Goal: Task Accomplishment & Management: Complete application form

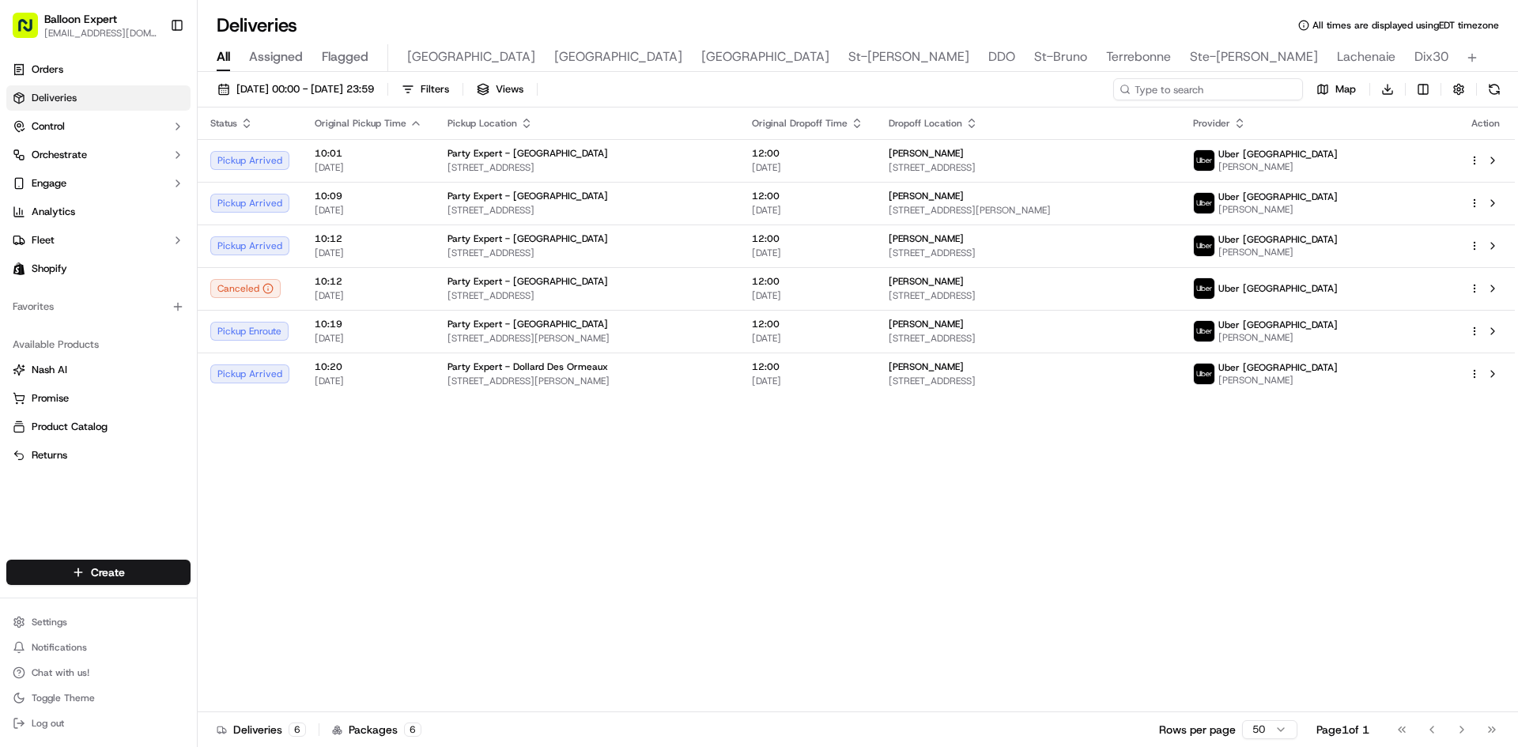
click at [1209, 96] on input at bounding box center [1208, 89] width 190 height 22
paste input "28576"
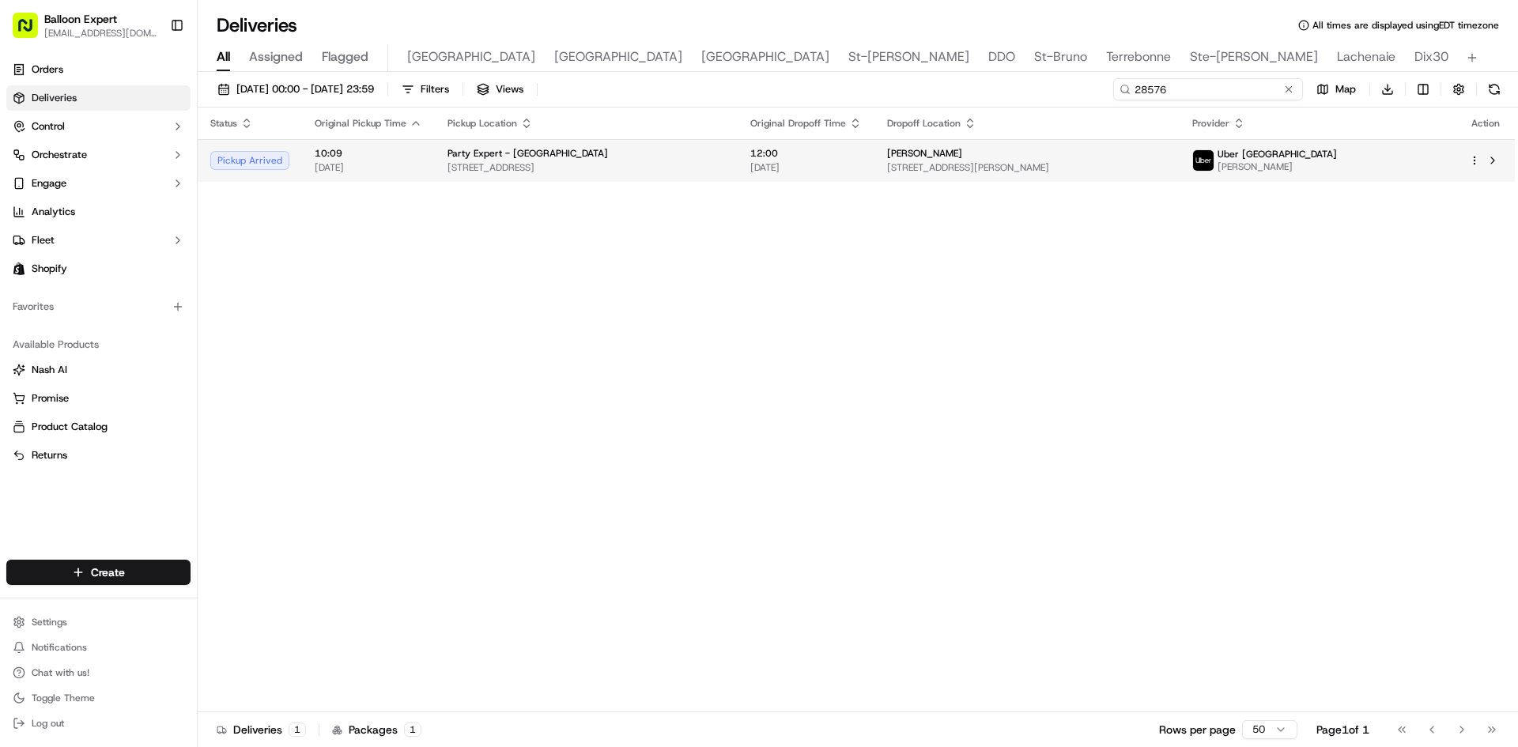
type input "28576"
click at [1475, 158] on html "Balloon Expert [EMAIL_ADDRESS][DOMAIN_NAME] Toggle Sidebar Orders Deliveries Co…" at bounding box center [759, 373] width 1518 height 747
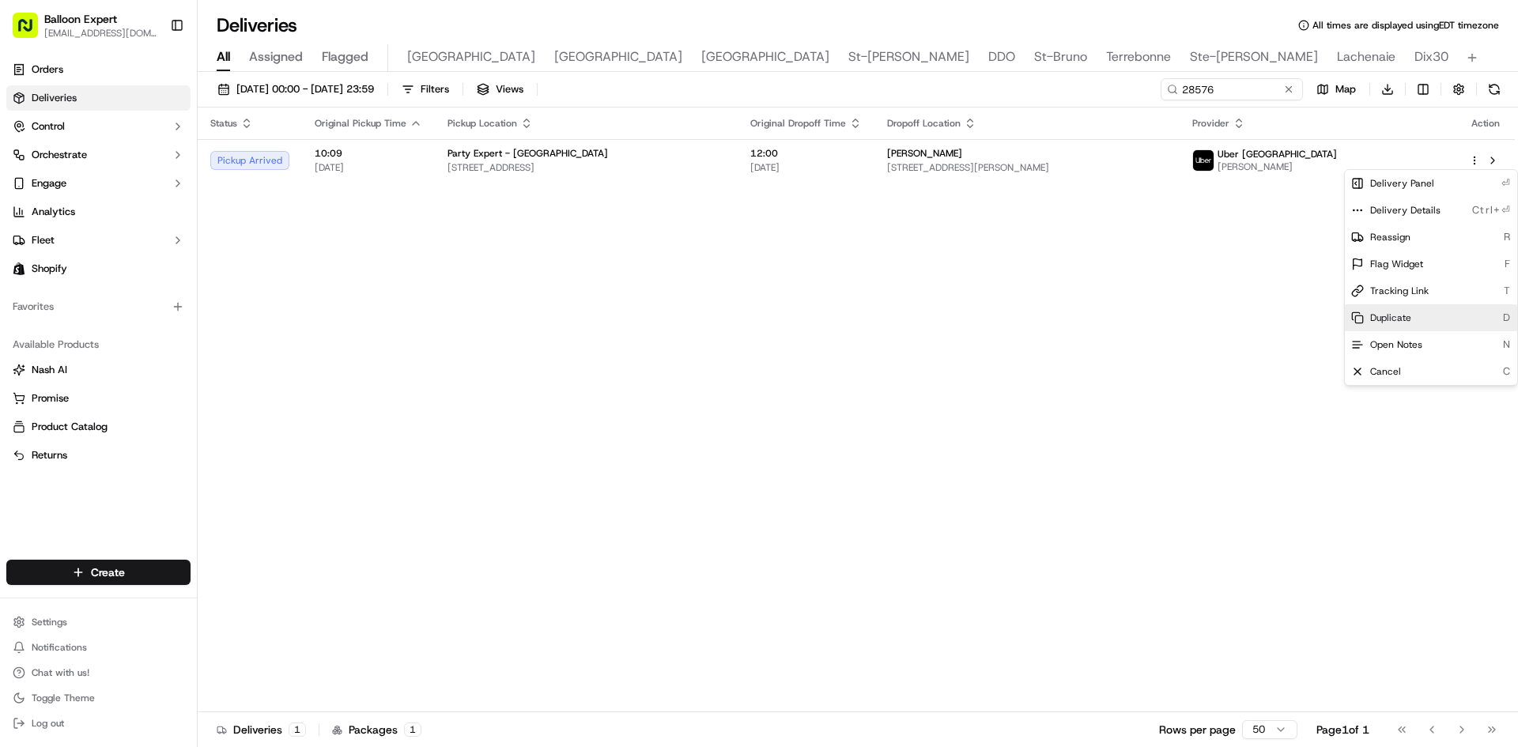
click at [1386, 312] on span "Duplicate" at bounding box center [1390, 318] width 41 height 13
click at [1381, 367] on span "Cancel" at bounding box center [1385, 371] width 31 height 13
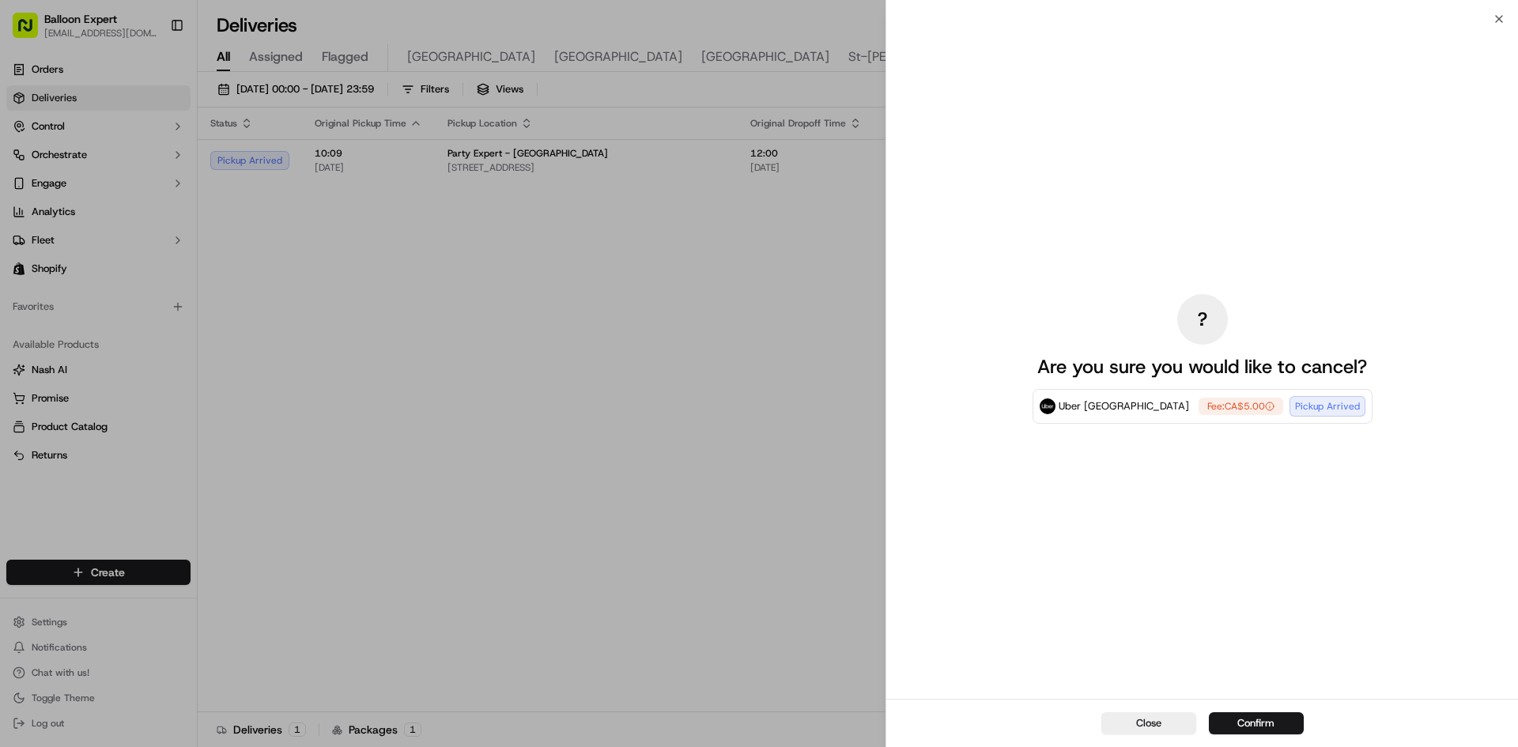
drag, startPoint x: 1263, startPoint y: 720, endPoint x: 1511, endPoint y: 710, distance: 248.5
click at [1269, 720] on button "Confirm" at bounding box center [1256, 723] width 95 height 22
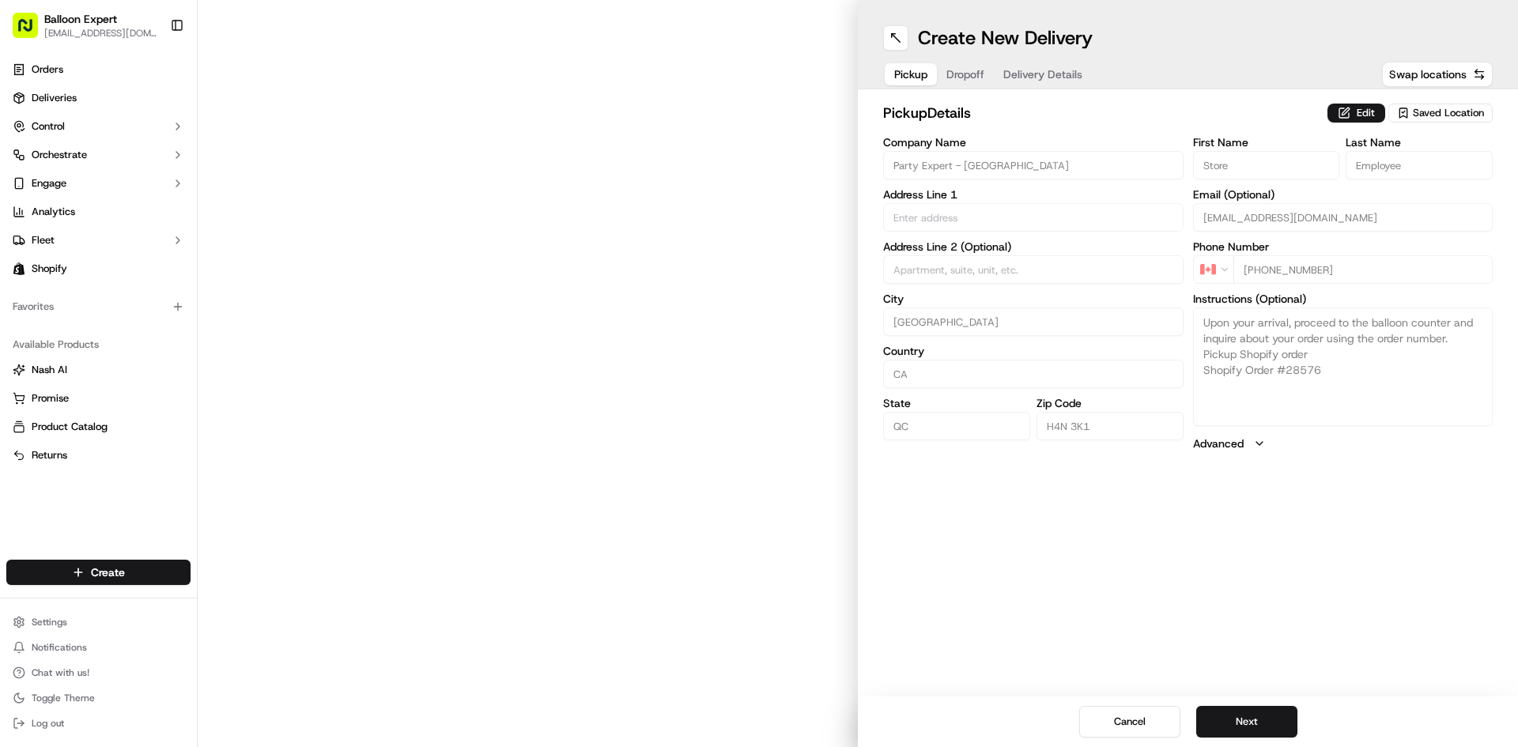
type input "[STREET_ADDRESS]"
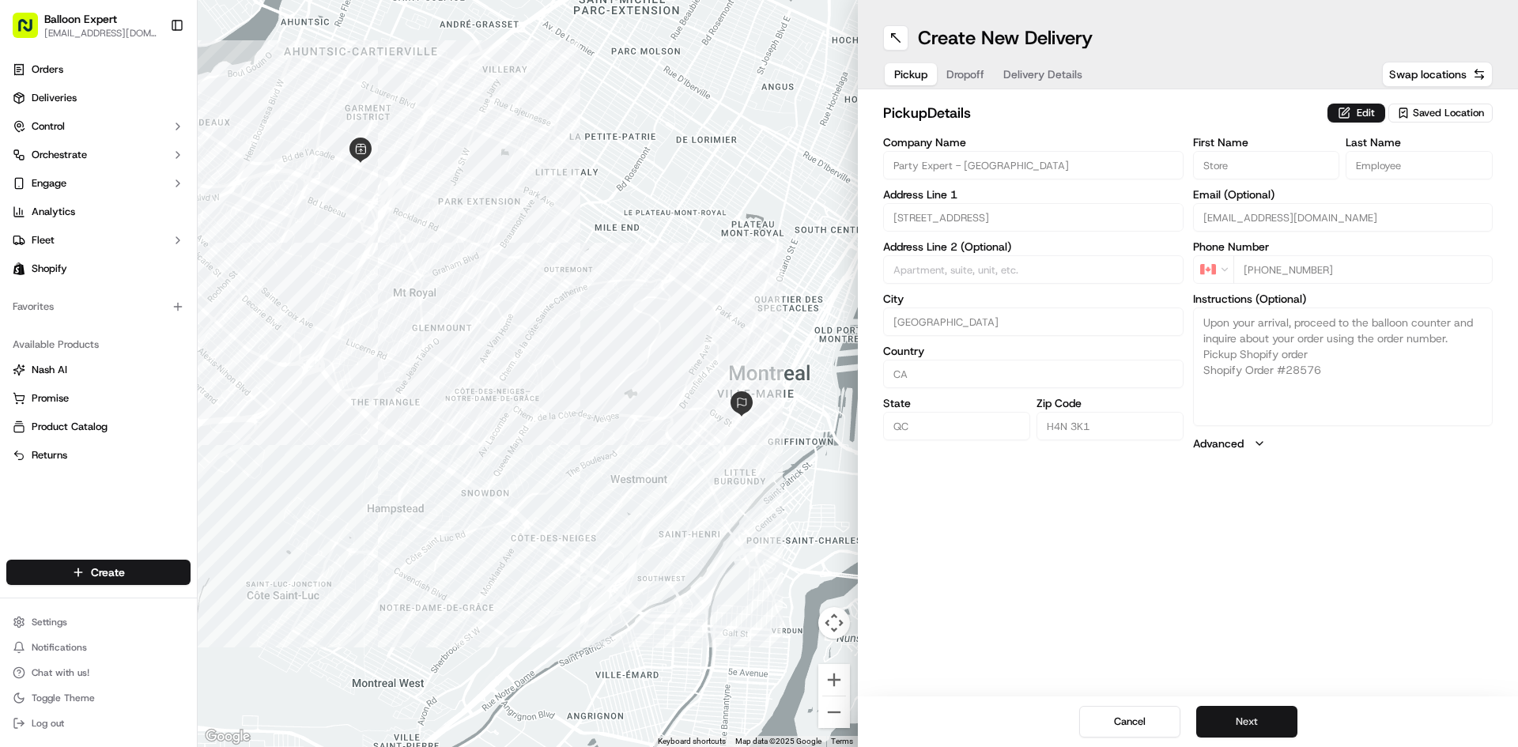
click at [1271, 717] on button "Next" at bounding box center [1246, 722] width 101 height 32
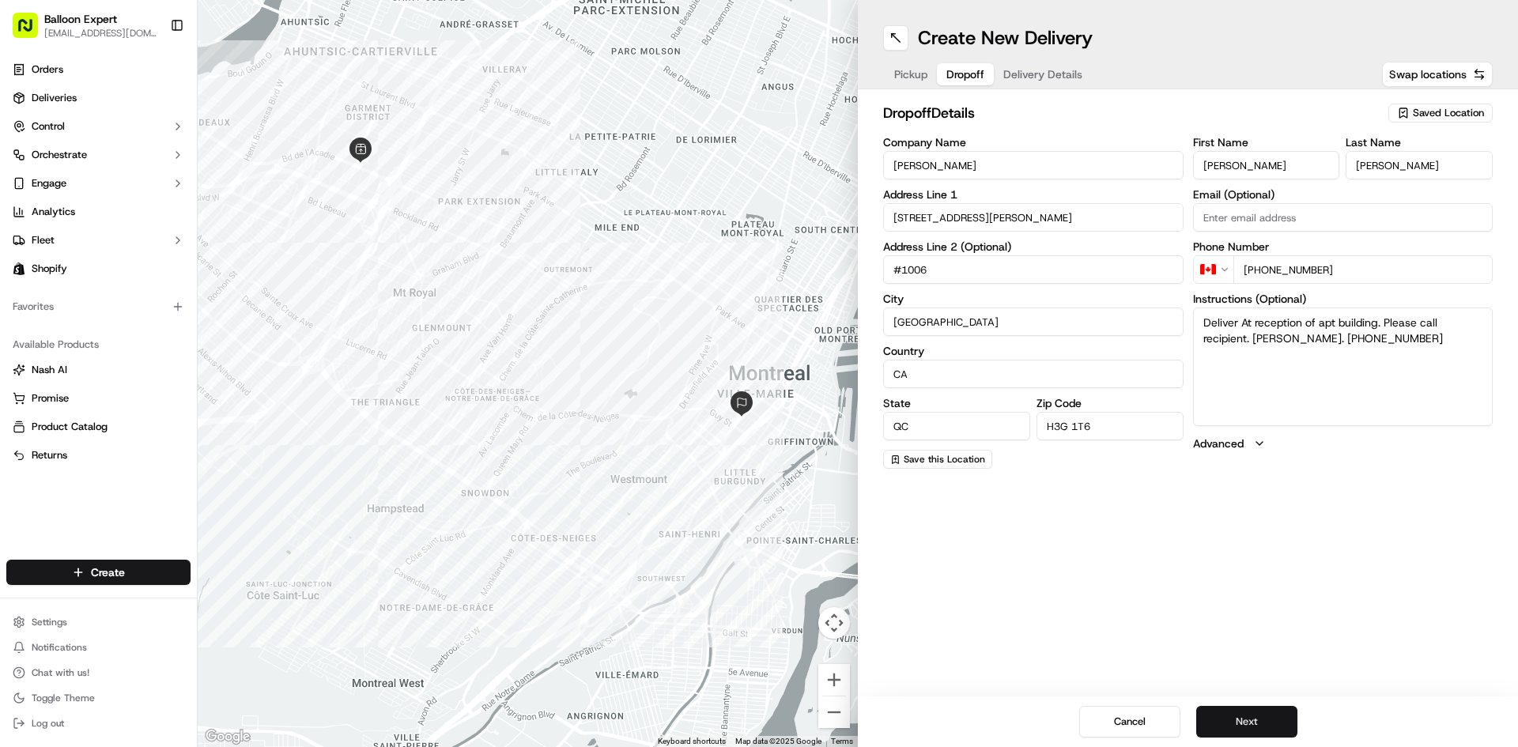
click at [1286, 724] on button "Next" at bounding box center [1246, 722] width 101 height 32
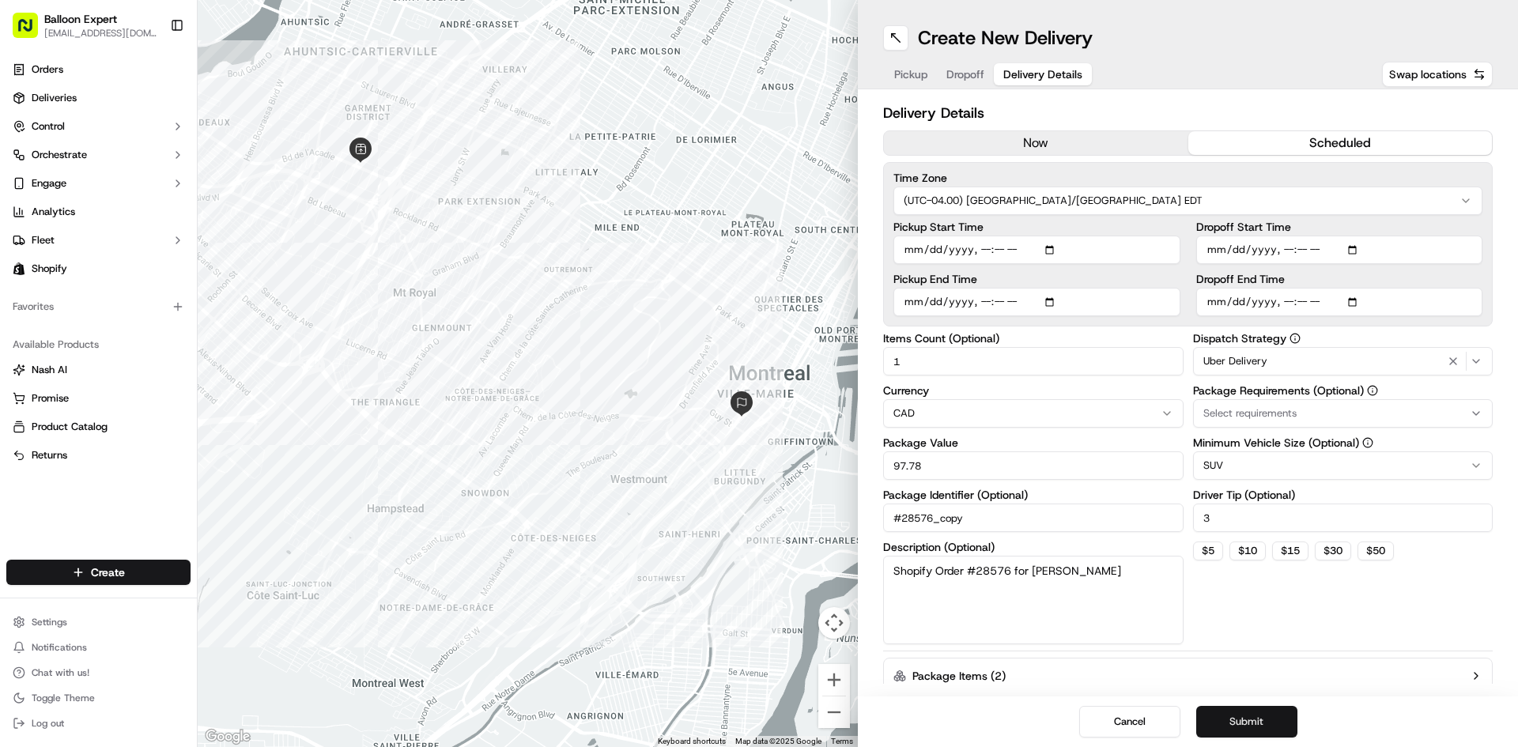
click at [1286, 727] on button "Submit" at bounding box center [1246, 722] width 101 height 32
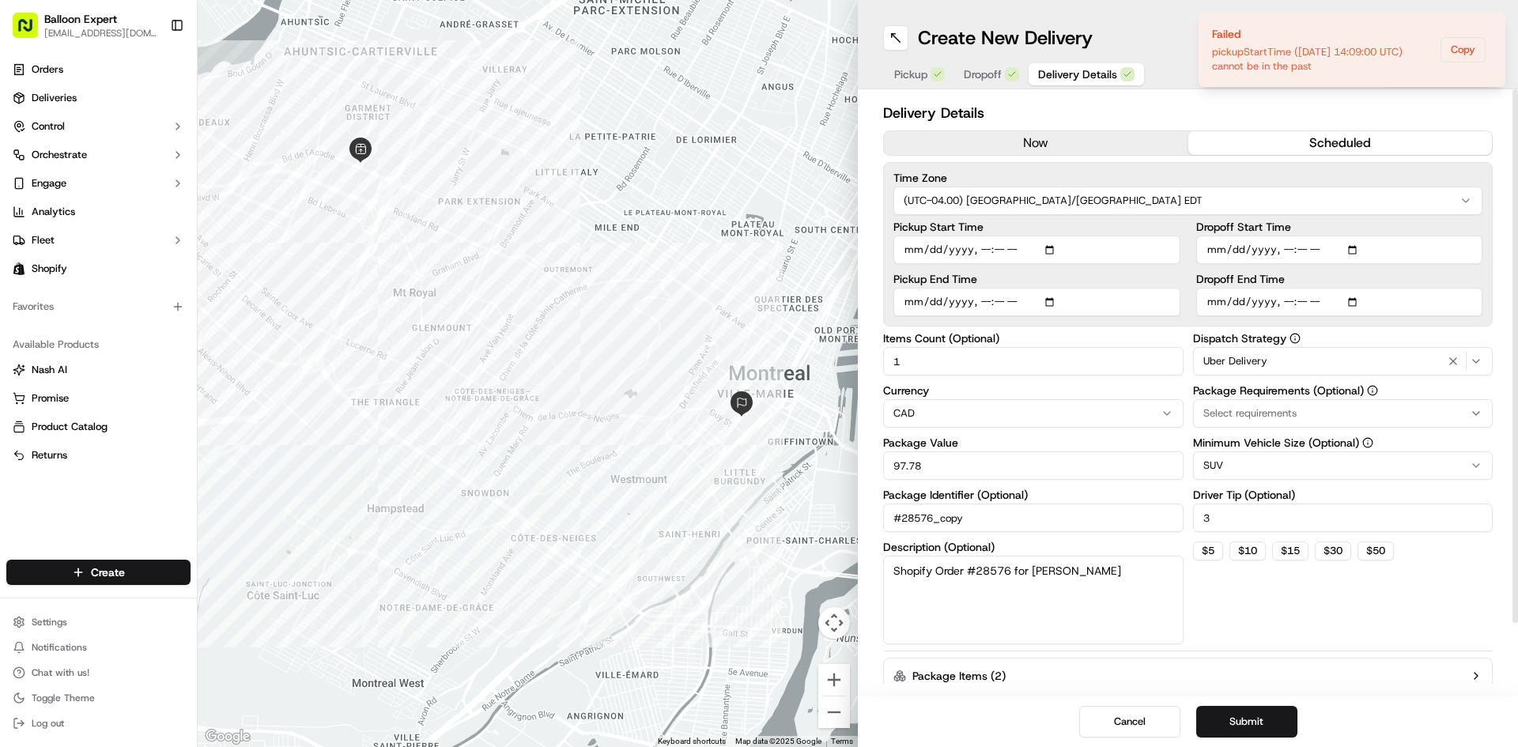
drag, startPoint x: 993, startPoint y: 516, endPoint x: 934, endPoint y: 524, distance: 59.8
click at [934, 524] on input "#28576_copy" at bounding box center [1033, 518] width 300 height 28
type input "#28576"
click at [1278, 720] on button "Submit" at bounding box center [1246, 722] width 101 height 32
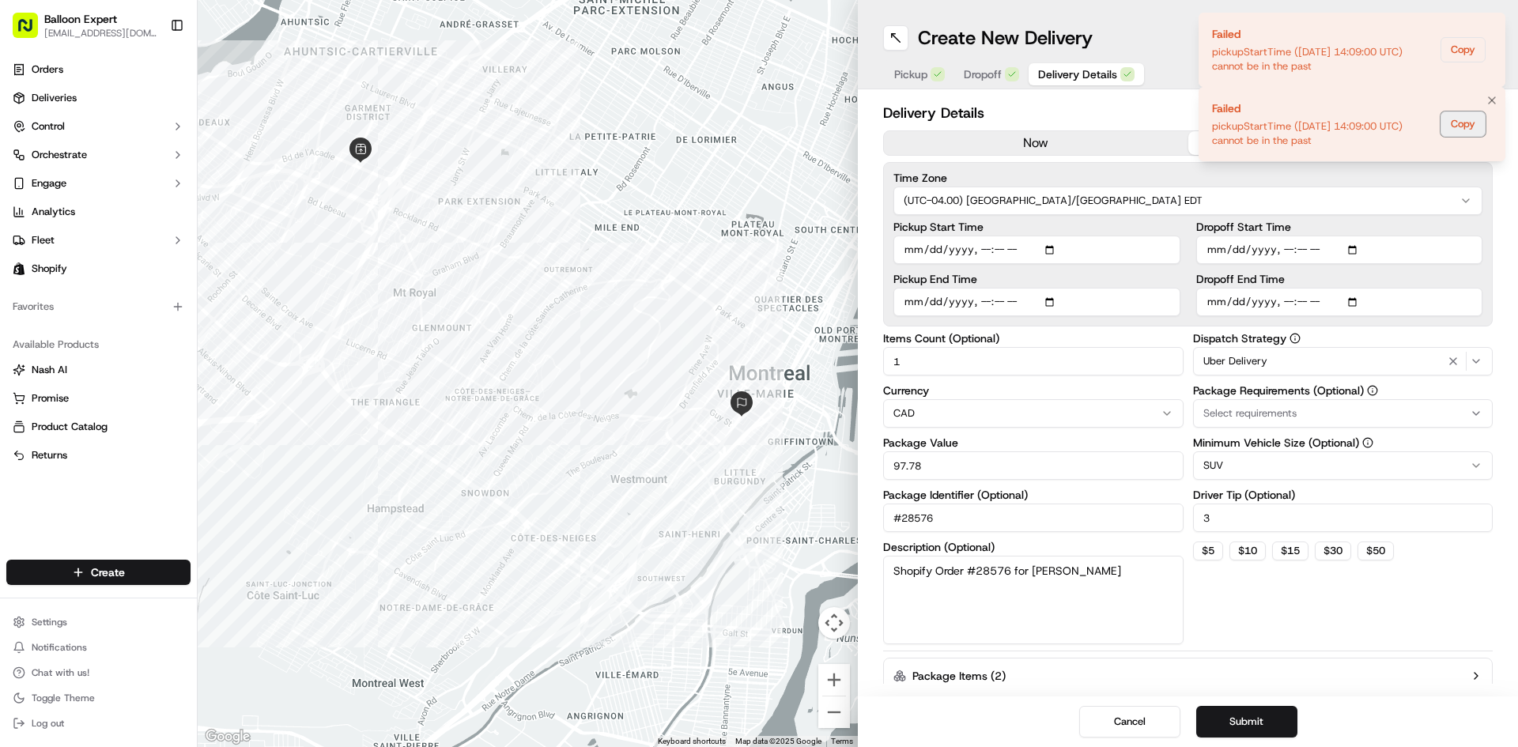
click at [1457, 116] on button "Copy" at bounding box center [1463, 123] width 45 height 25
click at [1490, 96] on icon "Notifications (F8)" at bounding box center [1492, 100] width 13 height 13
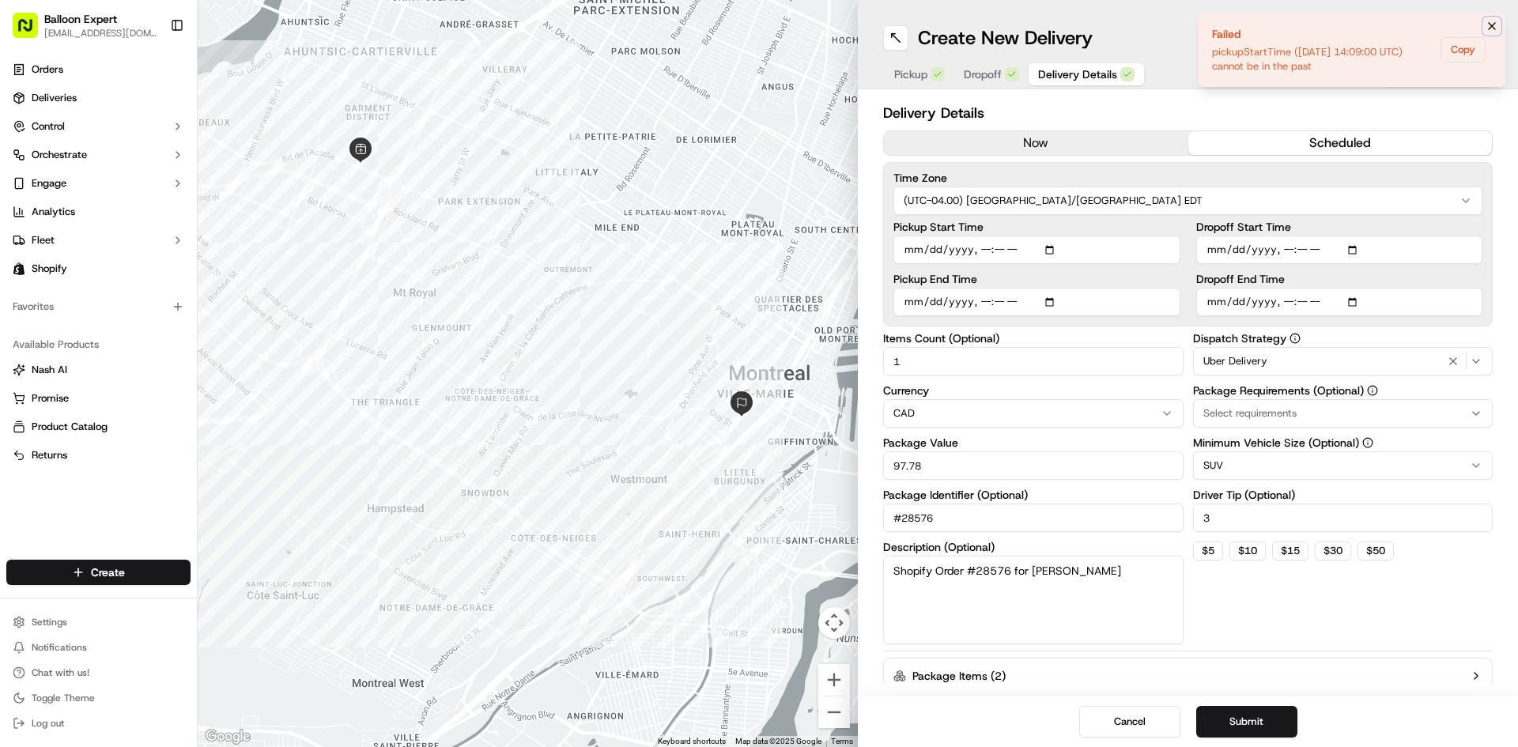
click at [1490, 25] on icon "Notifications (F8)" at bounding box center [1492, 26] width 13 height 13
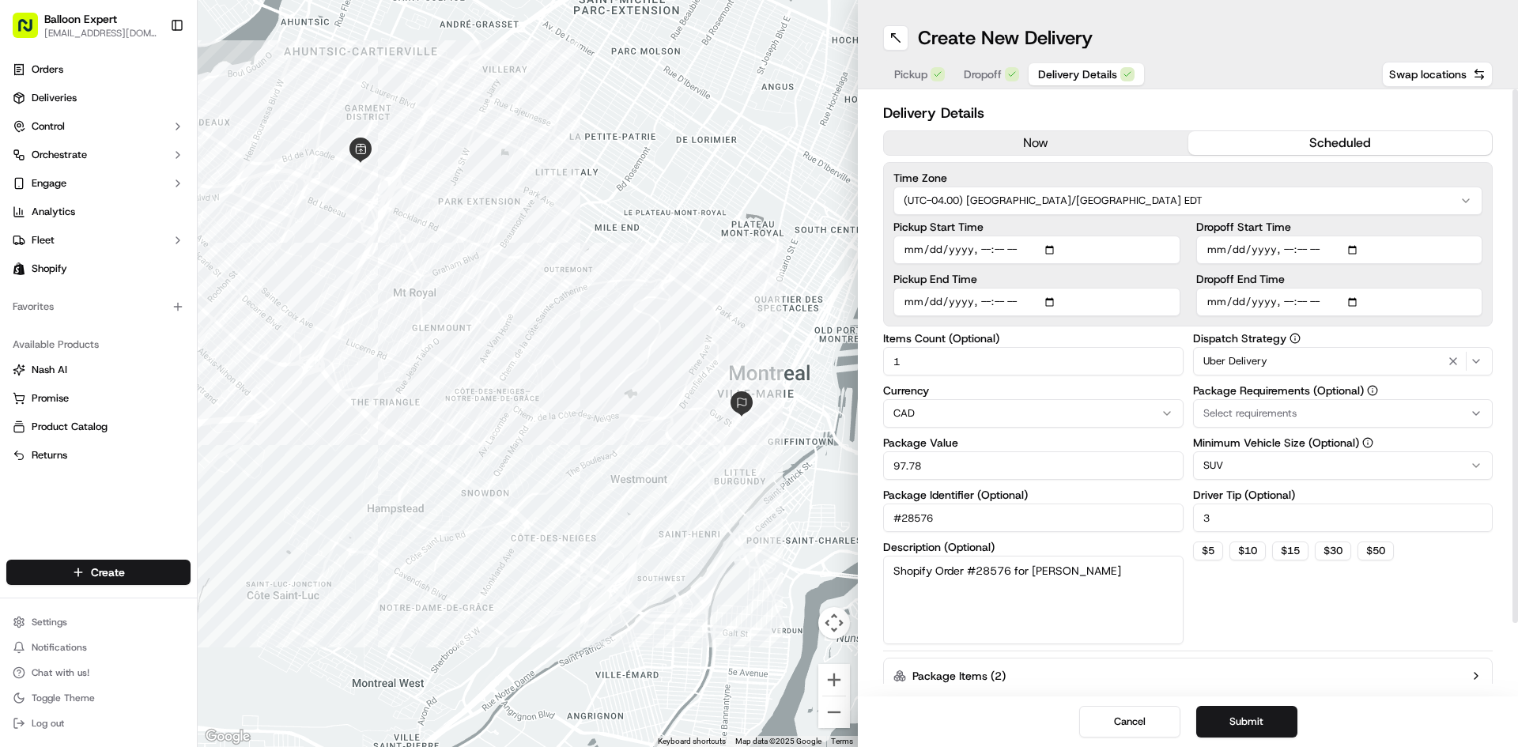
click at [997, 253] on input "Pickup Start Time" at bounding box center [1036, 250] width 287 height 28
type input "2025-09-22T10:20"
click at [1257, 723] on button "Submit" at bounding box center [1246, 722] width 101 height 32
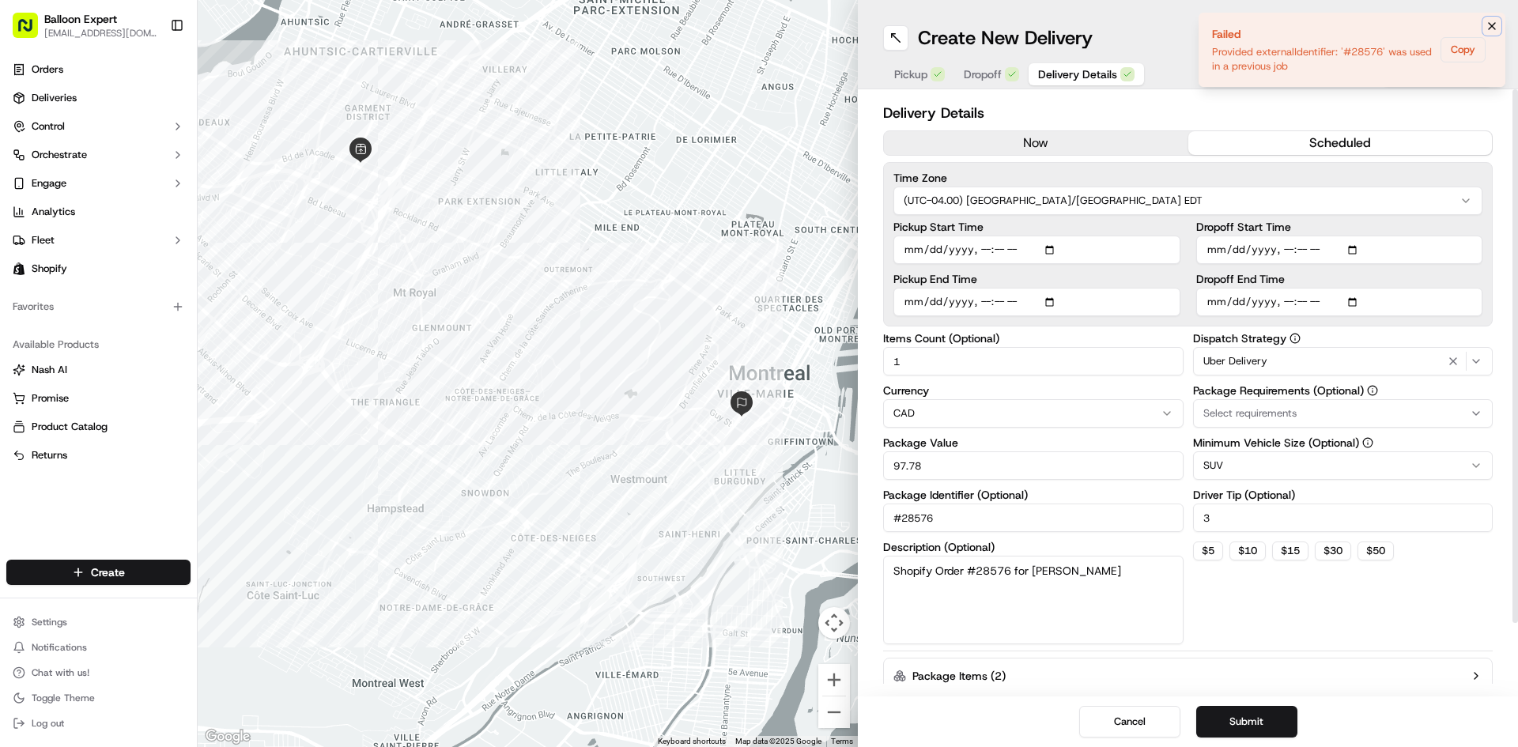
click at [1490, 21] on icon "Notifications (F8)" at bounding box center [1492, 26] width 13 height 13
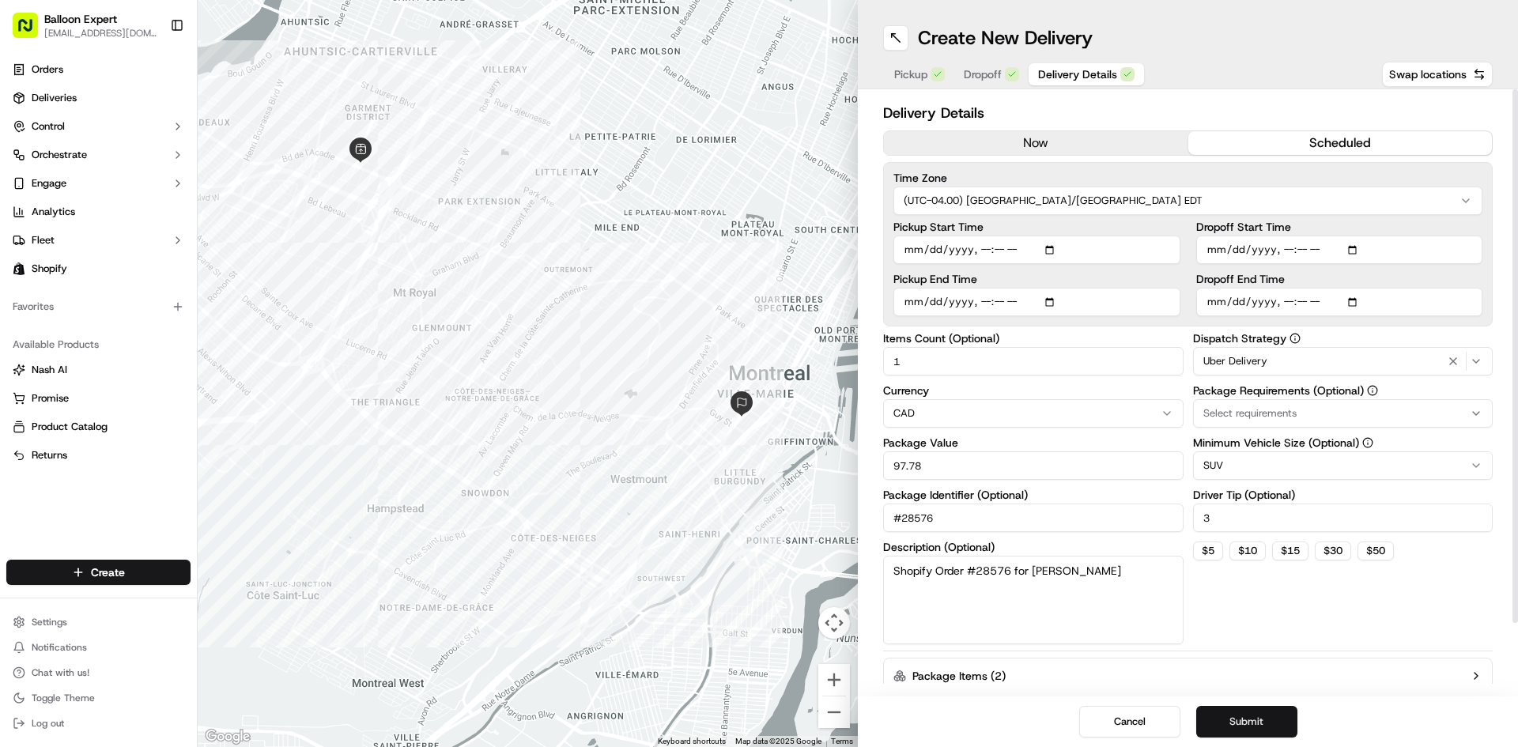
click at [1244, 723] on button "Submit" at bounding box center [1246, 722] width 101 height 32
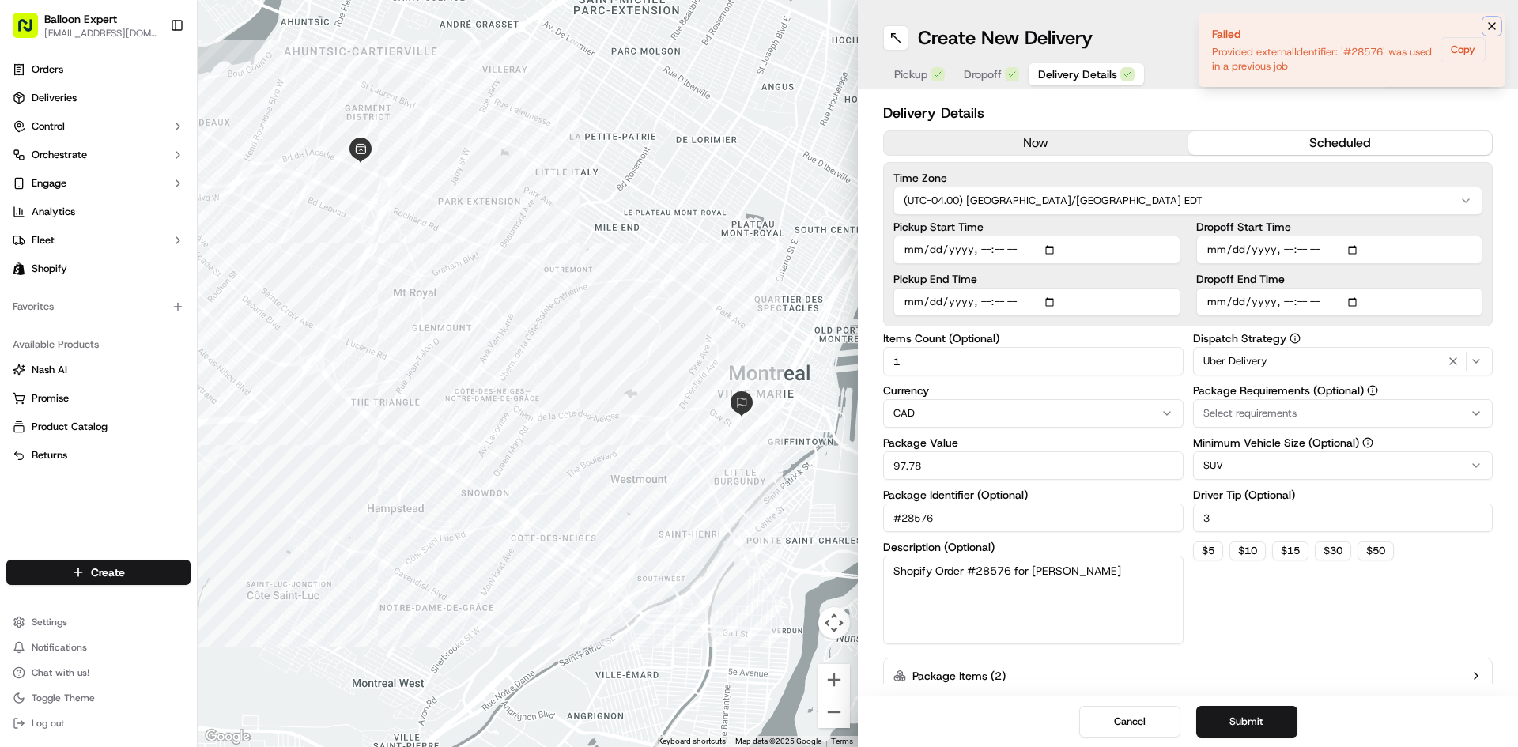
click at [1485, 21] on button "Notifications (F8)" at bounding box center [1492, 26] width 19 height 19
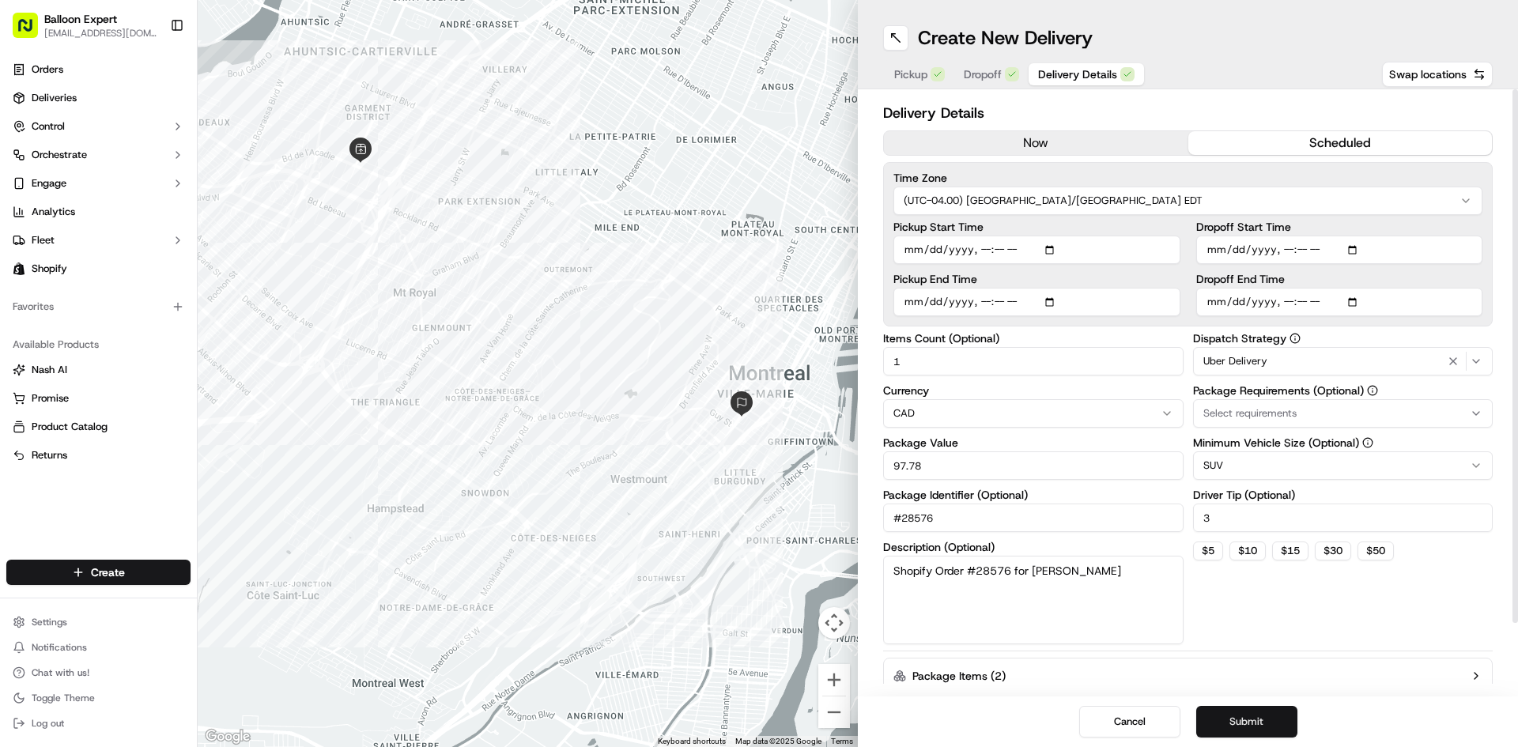
click at [1254, 720] on button "Submit" at bounding box center [1246, 722] width 101 height 32
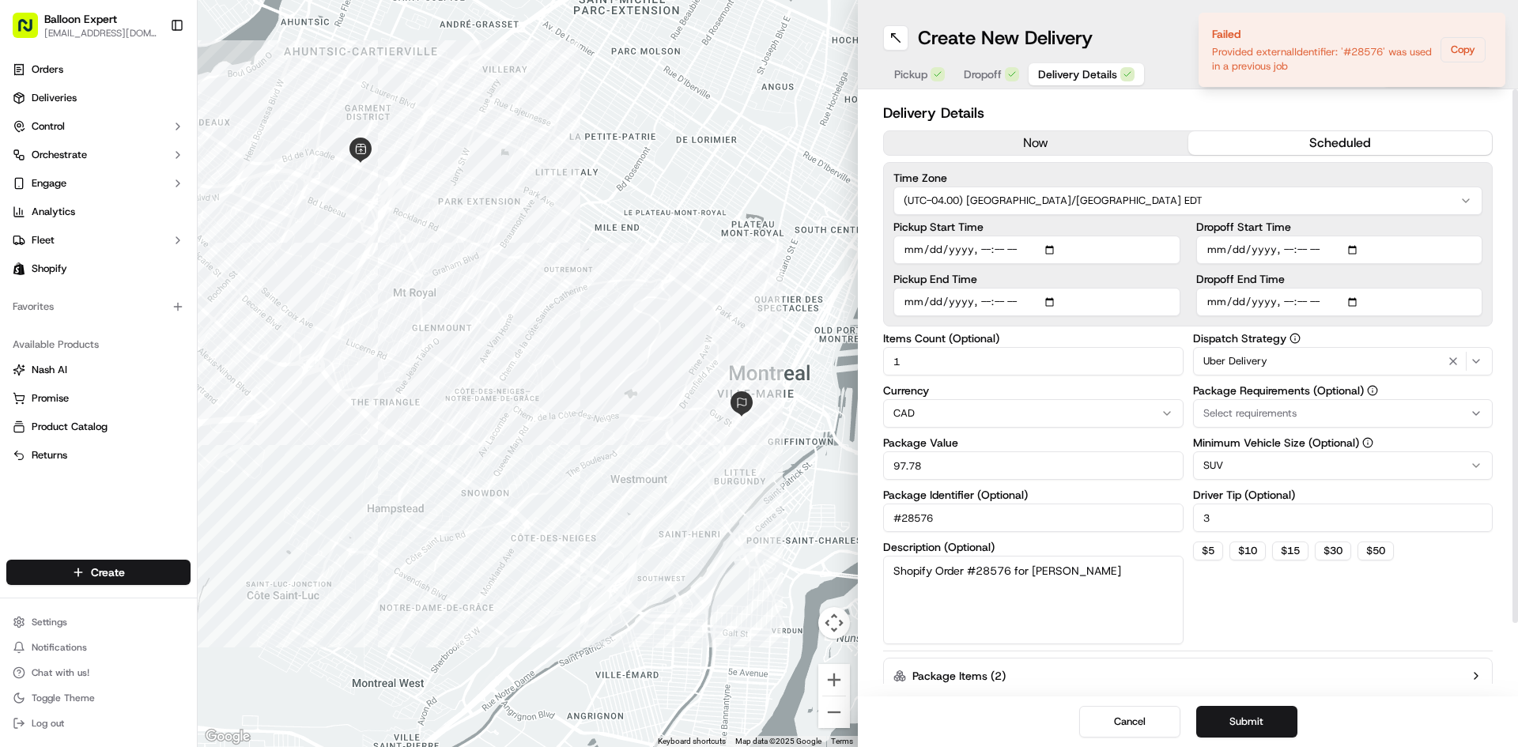
drag, startPoint x: 971, startPoint y: 525, endPoint x: 884, endPoint y: 529, distance: 87.1
click at [884, 529] on input "#28576" at bounding box center [1033, 518] width 300 height 28
click at [1245, 720] on button "Submit" at bounding box center [1246, 722] width 101 height 32
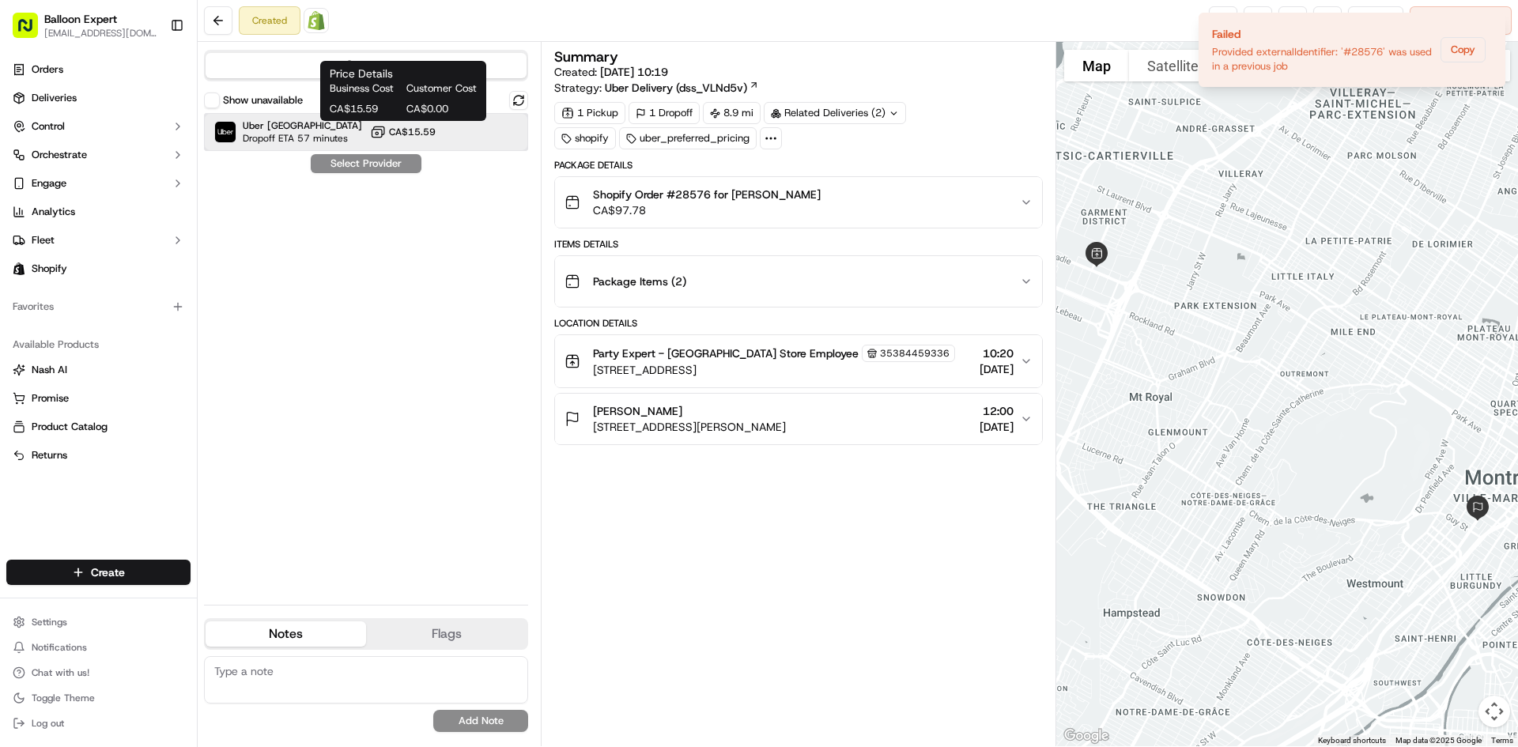
click at [443, 132] on div "Uber Canada Dropoff ETA 57 minutes CA$15.59" at bounding box center [366, 132] width 324 height 38
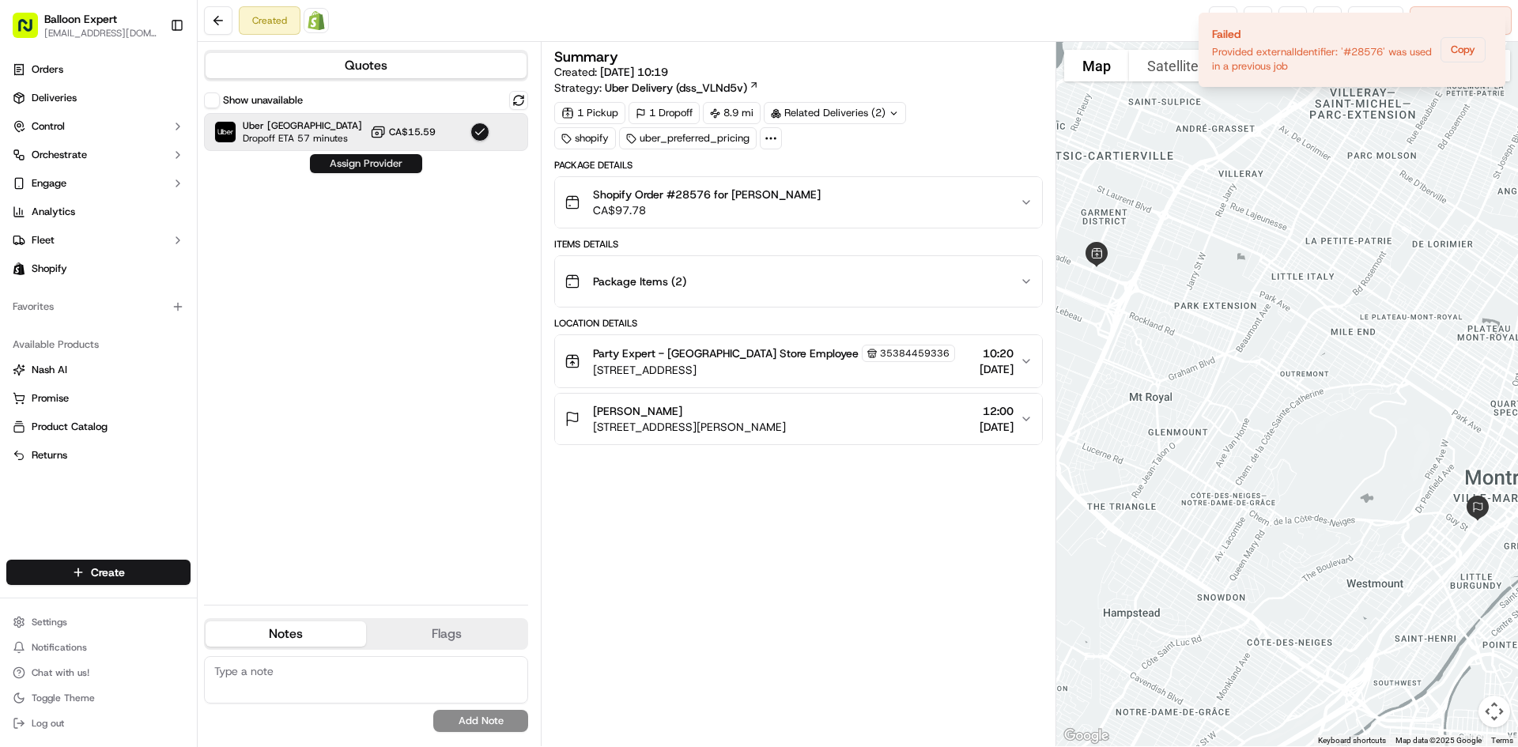
click at [349, 164] on button "Assign Provider" at bounding box center [366, 163] width 112 height 19
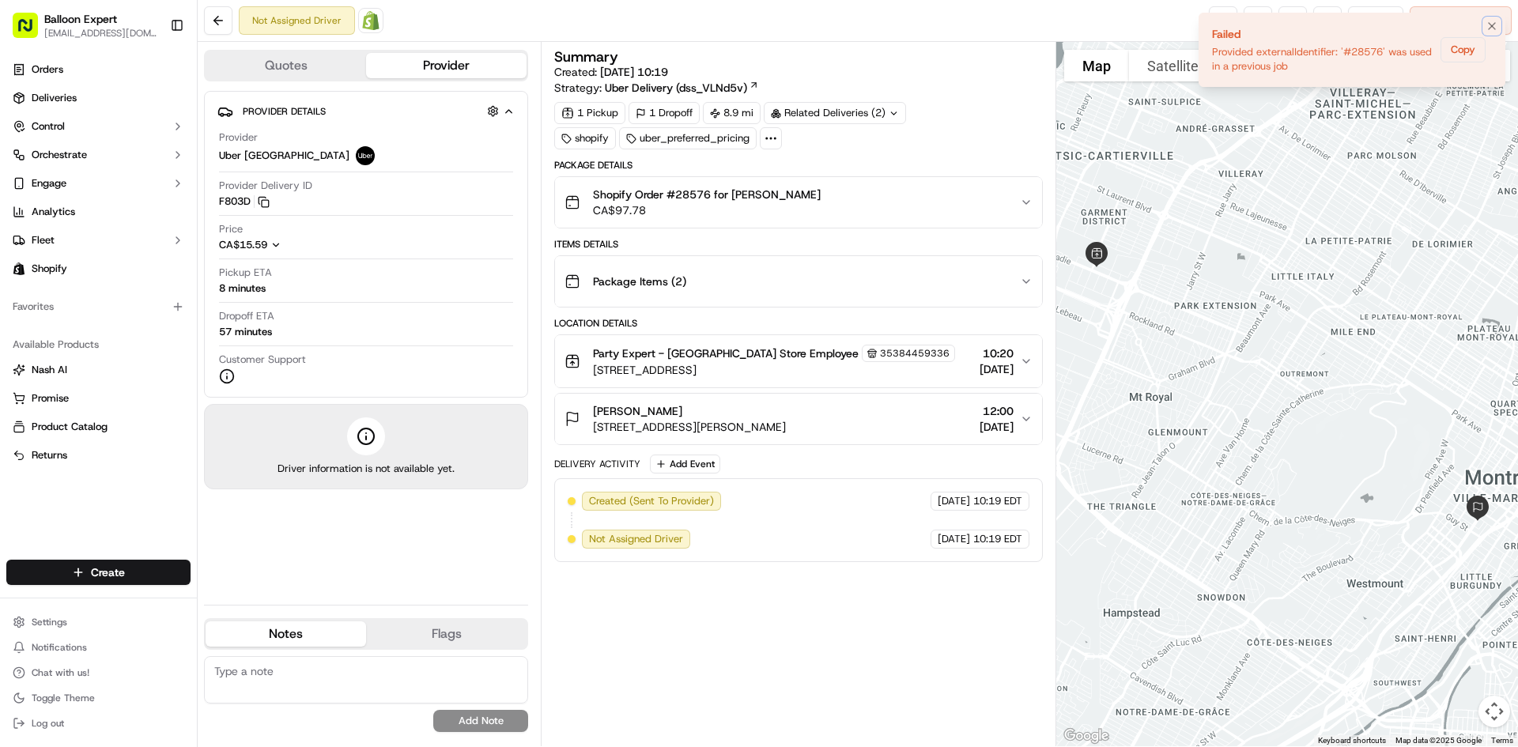
click at [1490, 27] on icon "Notifications (F8)" at bounding box center [1492, 26] width 13 height 13
